Goal: Obtain resource: Download file/media

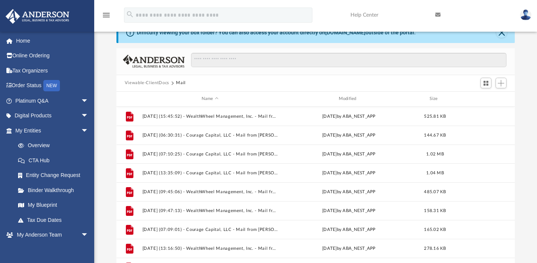
scroll to position [166, 393]
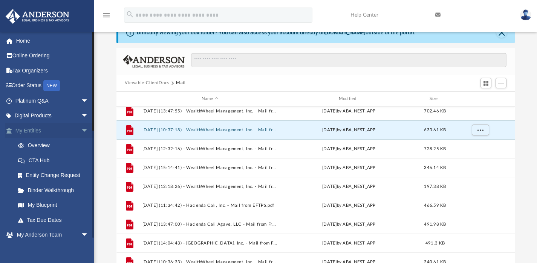
click at [81, 130] on span "arrow_drop_down" at bounding box center [88, 130] width 15 height 15
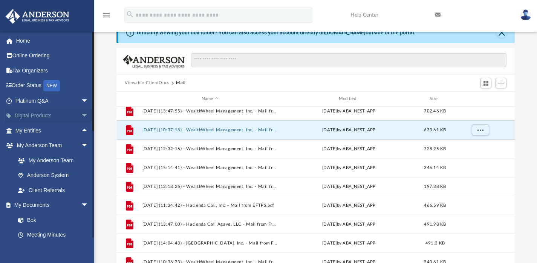
click at [81, 117] on span "arrow_drop_down" at bounding box center [88, 115] width 15 height 15
click at [81, 117] on span "arrow_drop_up" at bounding box center [88, 115] width 15 height 15
click at [81, 145] on span "arrow_drop_down" at bounding box center [88, 145] width 15 height 15
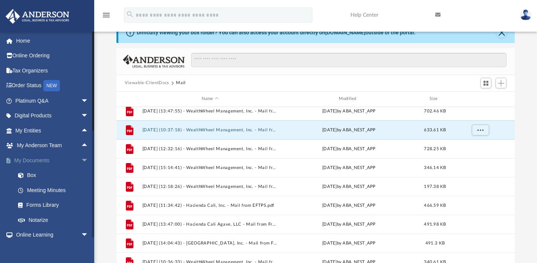
click at [81, 157] on span "arrow_drop_down" at bounding box center [88, 160] width 15 height 15
click at [81, 170] on span "arrow_drop_down" at bounding box center [88, 175] width 15 height 15
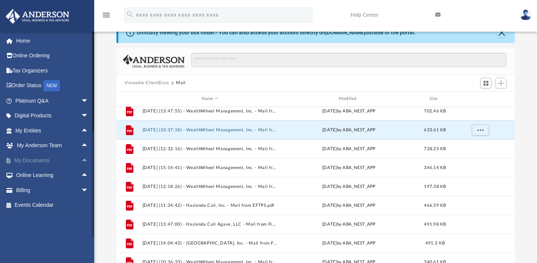
click at [81, 160] on span "arrow_drop_up" at bounding box center [88, 160] width 15 height 15
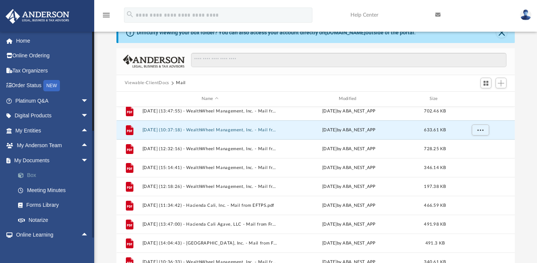
click at [29, 170] on link "Box" at bounding box center [55, 175] width 89 height 15
click at [30, 175] on link "Box" at bounding box center [55, 175] width 89 height 15
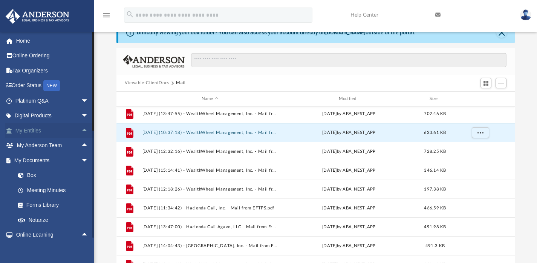
scroll to position [120, 0]
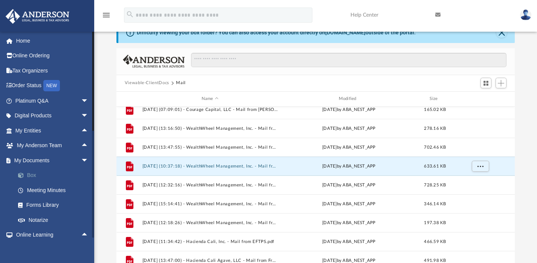
click at [31, 177] on link "Box" at bounding box center [55, 175] width 89 height 15
click at [30, 175] on link "Box" at bounding box center [55, 175] width 89 height 15
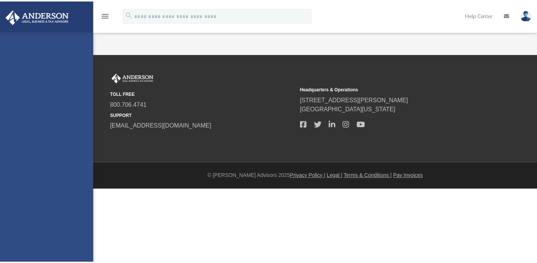
scroll to position [23, 0]
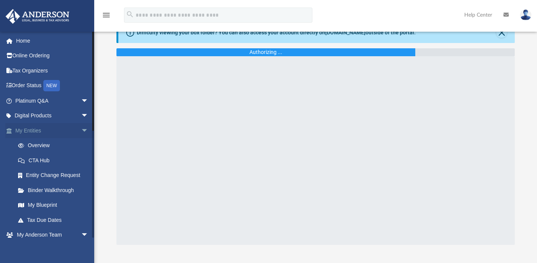
click at [81, 132] on span "arrow_drop_down" at bounding box center [88, 130] width 15 height 15
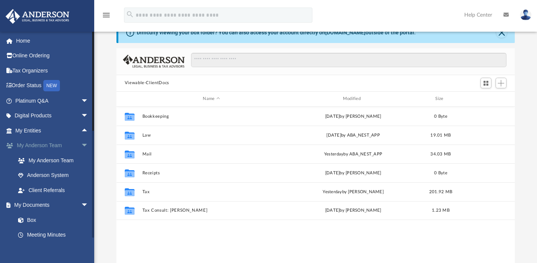
scroll to position [166, 393]
click at [81, 144] on span "arrow_drop_down" at bounding box center [88, 145] width 15 height 15
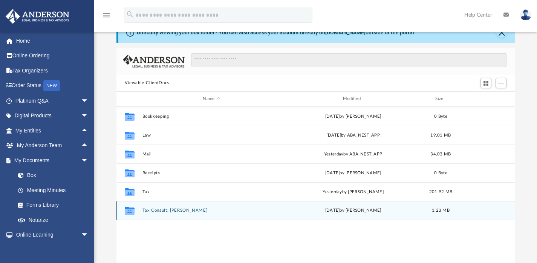
click at [157, 209] on button "Tax Consult: Rachel Elder" at bounding box center [211, 210] width 138 height 5
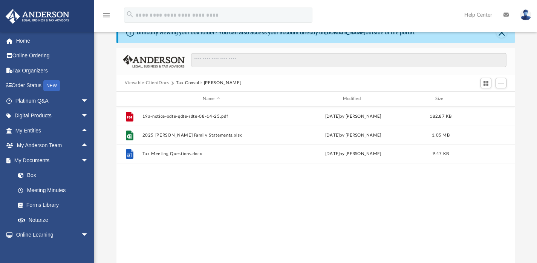
click at [155, 82] on button "Viewable-ClientDocs" at bounding box center [147, 83] width 45 height 7
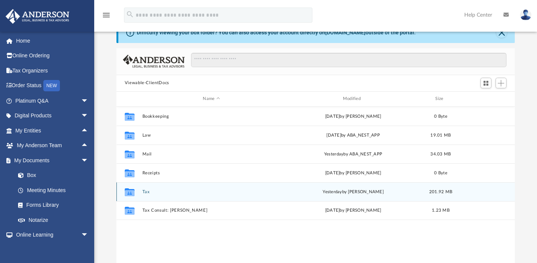
click at [144, 192] on button "Tax" at bounding box center [211, 191] width 138 height 5
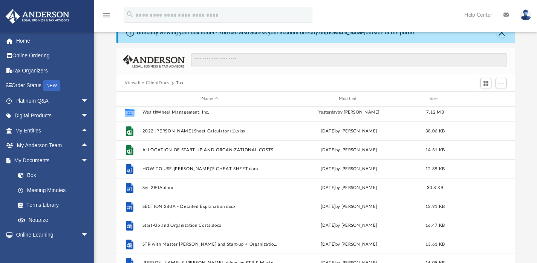
scroll to position [100, 0]
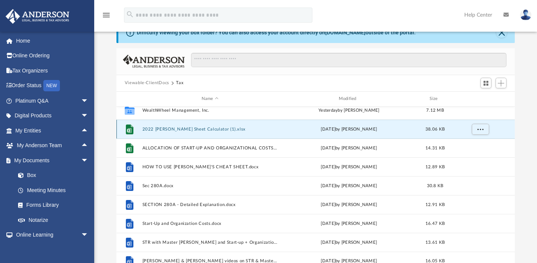
click at [177, 128] on button "2022 Toby Cheat Sheet Calculator (1).xlsx" at bounding box center [210, 128] width 136 height 5
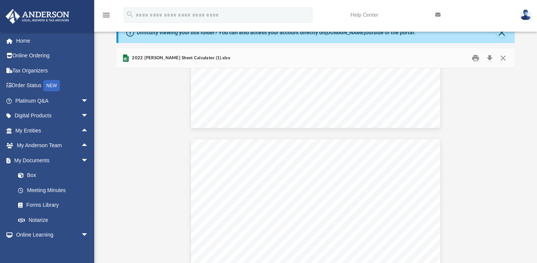
scroll to position [0, 0]
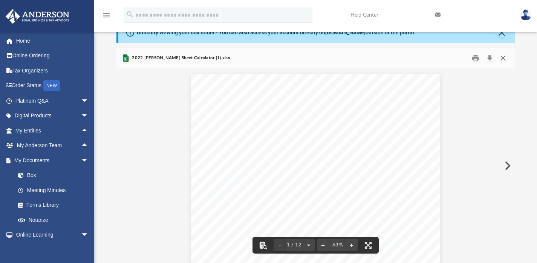
click at [503, 55] on button "Close" at bounding box center [504, 58] width 14 height 12
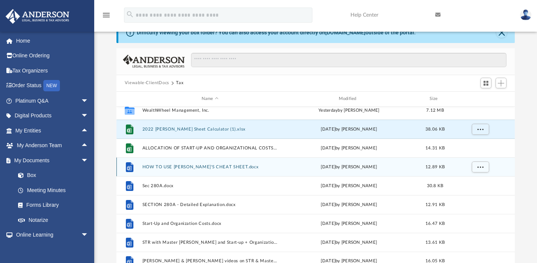
click at [179, 166] on button "HOW TO USE TOBY'S CHEAT SHEET.docx" at bounding box center [210, 166] width 136 height 5
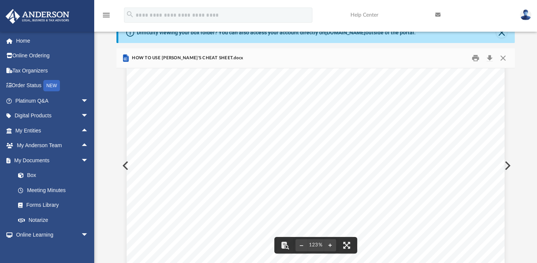
scroll to position [123, 0]
click at [503, 58] on button "Close" at bounding box center [504, 58] width 14 height 12
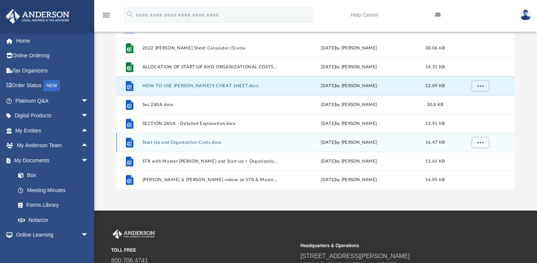
scroll to position [135, 0]
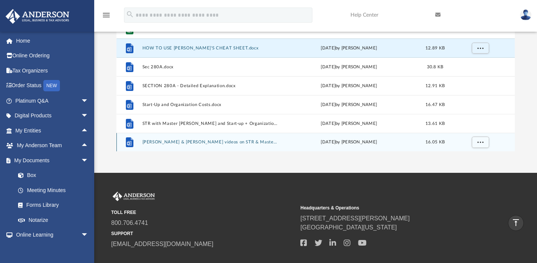
click at [193, 141] on button "Toby & Clint videos on STR & Master Lease + REP Court case examples & Sale of r…" at bounding box center [210, 142] width 136 height 5
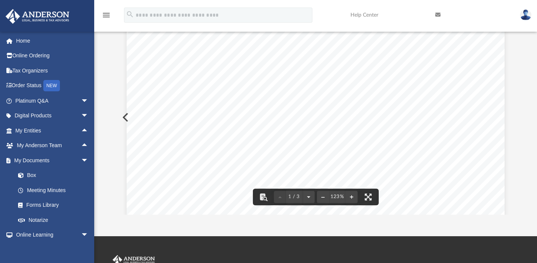
scroll to position [0, 0]
click at [122, 125] on button "Preview" at bounding box center [125, 117] width 17 height 21
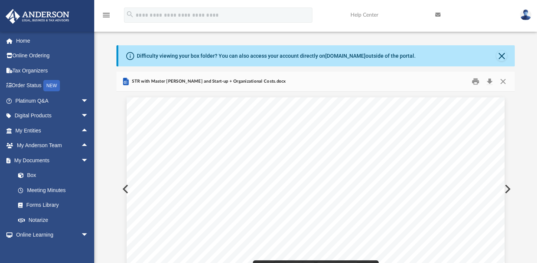
click at [122, 187] on button "Preview" at bounding box center [125, 188] width 17 height 21
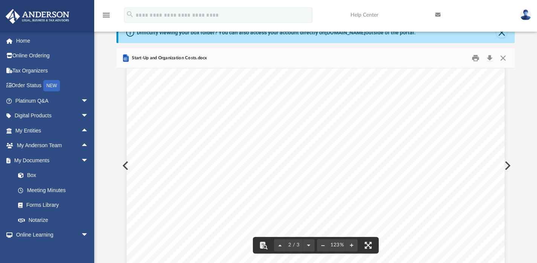
scroll to position [729, 0]
click at [127, 163] on div "Simila r to start - up costs, organizational costs must be amortized if they ex…" at bounding box center [316, 91] width 378 height 490
click at [127, 164] on div "Simila r to start - up costs, organizational costs must be amortized if they ex…" at bounding box center [316, 91] width 378 height 490
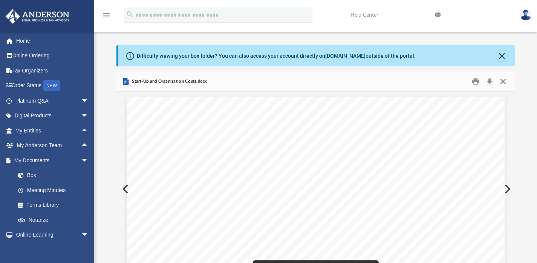
click at [502, 83] on button "Close" at bounding box center [504, 81] width 14 height 12
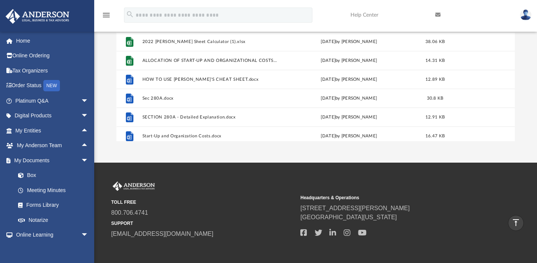
scroll to position [64, 0]
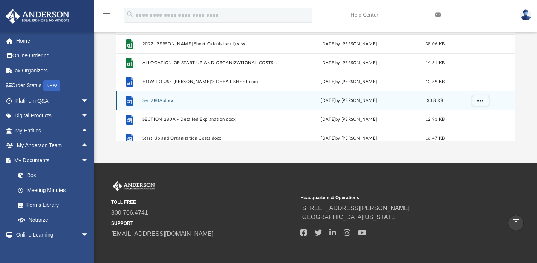
click at [155, 100] on button "Sec 280A.docx" at bounding box center [210, 100] width 136 height 5
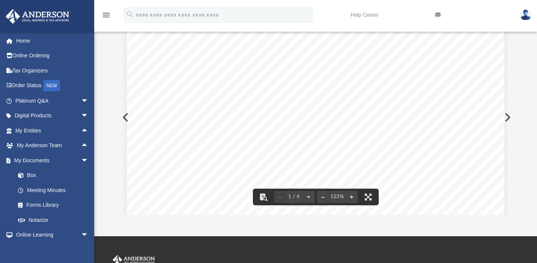
scroll to position [0, 0]
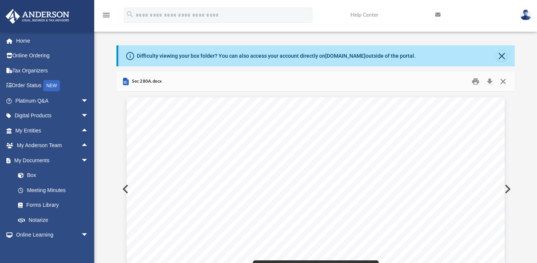
click at [505, 82] on button "Close" at bounding box center [504, 81] width 14 height 12
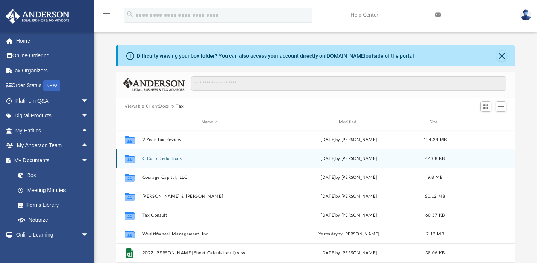
click at [163, 158] on button "C Corp Deductions" at bounding box center [210, 158] width 136 height 5
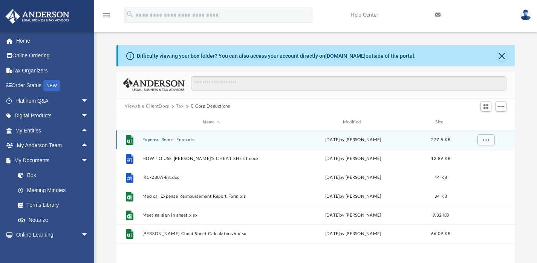
click at [163, 138] on button "Expense Report Form.xls" at bounding box center [211, 139] width 138 height 5
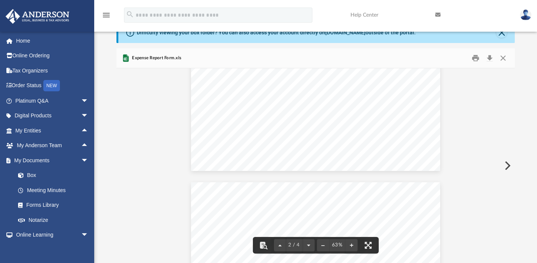
scroll to position [2, 0]
click at [504, 55] on button "Close" at bounding box center [504, 58] width 14 height 12
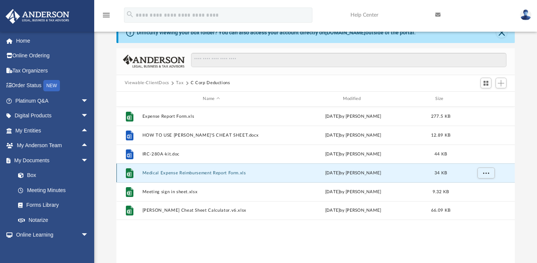
click at [199, 173] on button "Medical Expense Reimbursement Report Form.xls" at bounding box center [211, 172] width 138 height 5
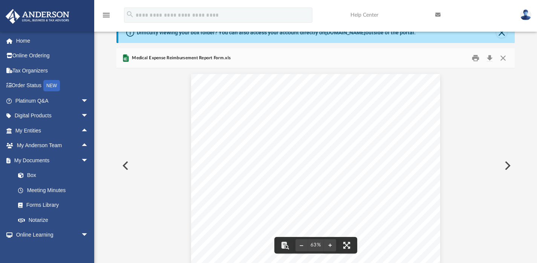
scroll to position [9, 0]
click at [507, 53] on button "Close" at bounding box center [504, 58] width 14 height 12
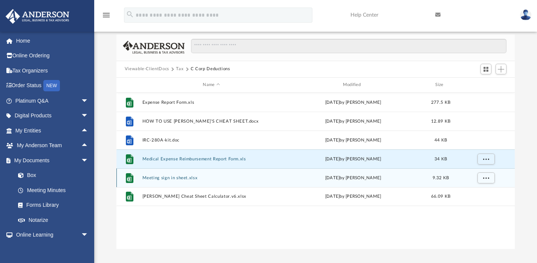
scroll to position [42, 0]
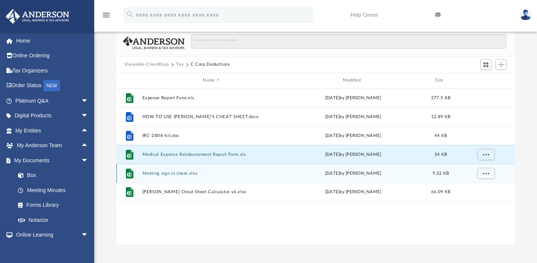
click at [165, 173] on button "Meeting sign in sheet.xlsx" at bounding box center [211, 172] width 138 height 5
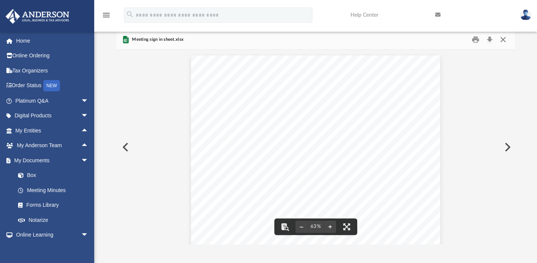
click at [502, 40] on button "Close" at bounding box center [504, 40] width 14 height 12
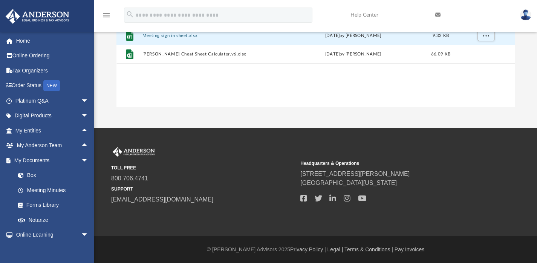
scroll to position [0, 0]
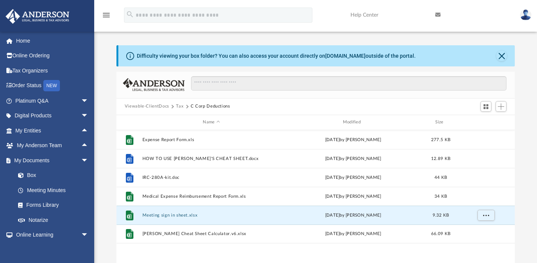
click at [179, 105] on button "Tax" at bounding box center [180, 106] width 8 height 7
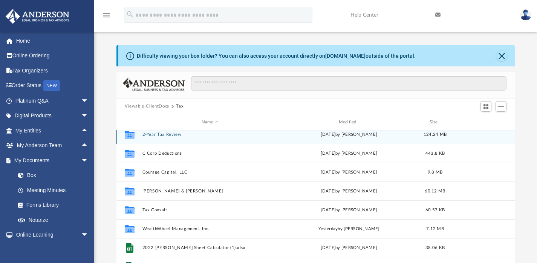
scroll to position [6, 0]
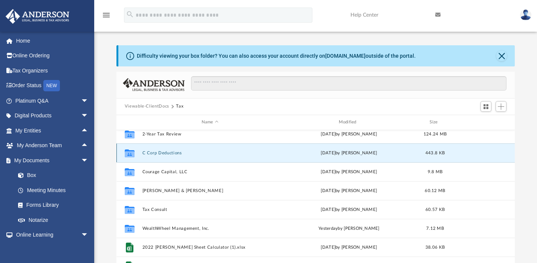
click at [167, 151] on button "C Corp Deductions" at bounding box center [210, 152] width 136 height 5
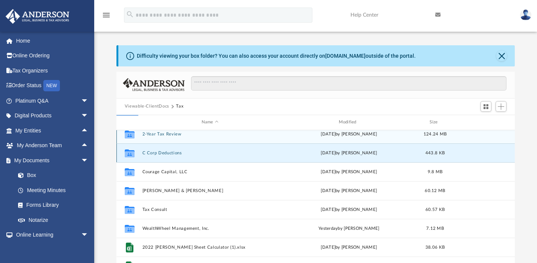
scroll to position [0, 0]
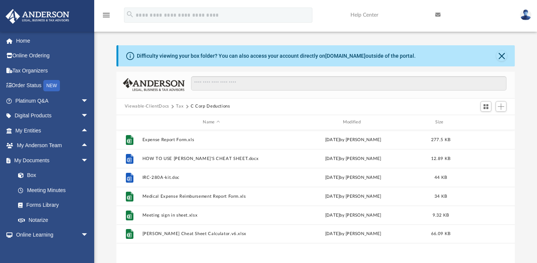
click at [181, 105] on button "Tax" at bounding box center [180, 106] width 8 height 7
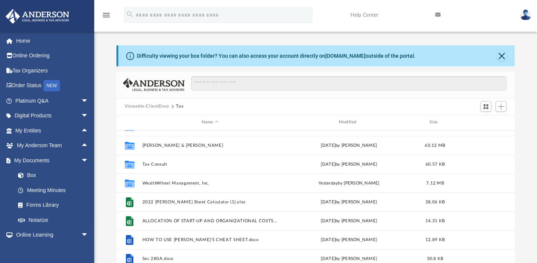
scroll to position [53, 0]
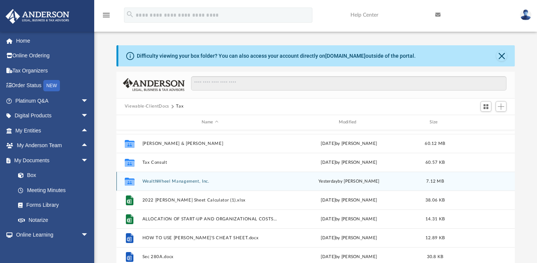
click at [177, 180] on button "WealthWheel Management, Inc." at bounding box center [210, 180] width 136 height 5
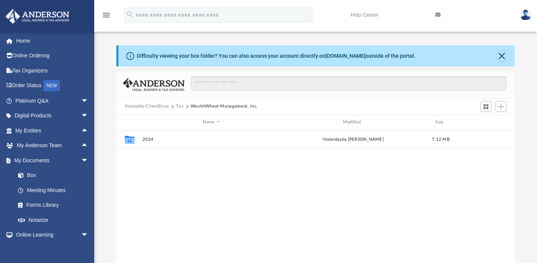
scroll to position [0, 0]
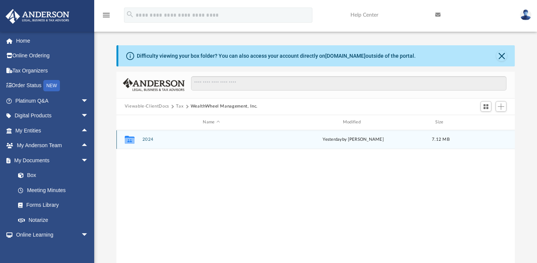
click at [150, 140] on button "2024" at bounding box center [211, 139] width 138 height 5
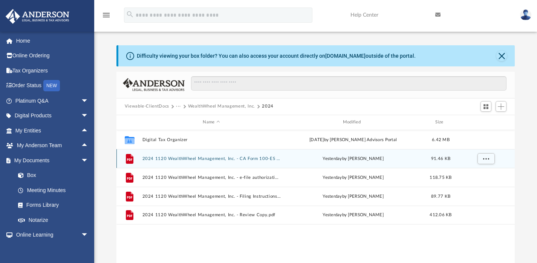
click at [231, 157] on button "2024 1120 WealthWheel Management, Inc. - CA Form 100-ES Estimated Tax Payment.p…" at bounding box center [211, 158] width 138 height 5
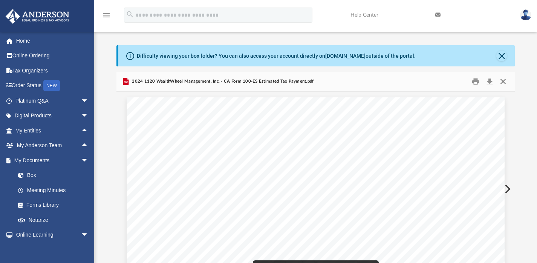
click at [500, 80] on button "Close" at bounding box center [504, 81] width 14 height 12
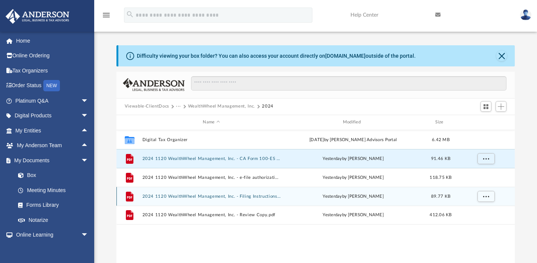
click at [213, 195] on button "2024 1120 WealthWheel Management, Inc. - Filing Instructions.pdf" at bounding box center [211, 195] width 138 height 5
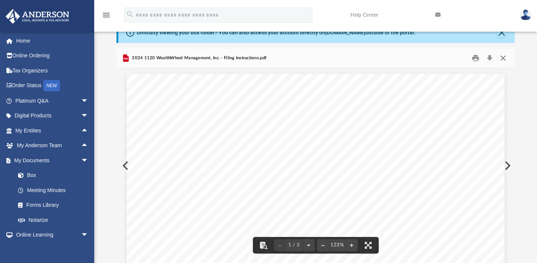
click at [502, 59] on button "Close" at bounding box center [504, 58] width 14 height 12
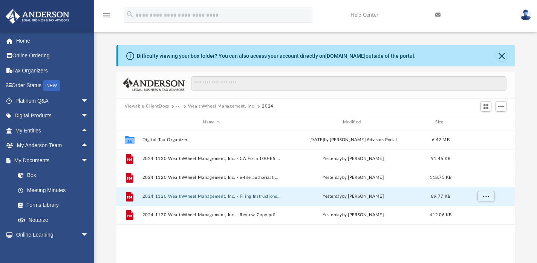
click at [177, 106] on button "···" at bounding box center [178, 106] width 5 height 7
click at [184, 115] on div at bounding box center [316, 115] width 399 height 1
click at [184, 116] on div "Name Modified Size" at bounding box center [316, 122] width 399 height 15
click at [180, 106] on button "···" at bounding box center [178, 106] width 5 height 7
click at [183, 117] on li "Tax" at bounding box center [183, 119] width 7 height 8
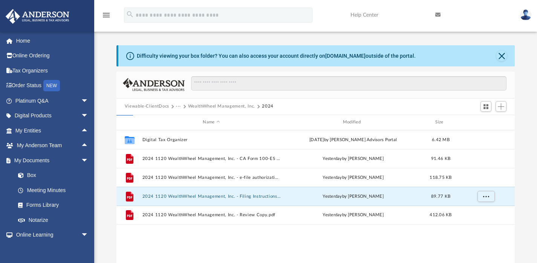
click at [163, 106] on button "Viewable-ClientDocs" at bounding box center [147, 106] width 45 height 7
